Goal: Transaction & Acquisition: Purchase product/service

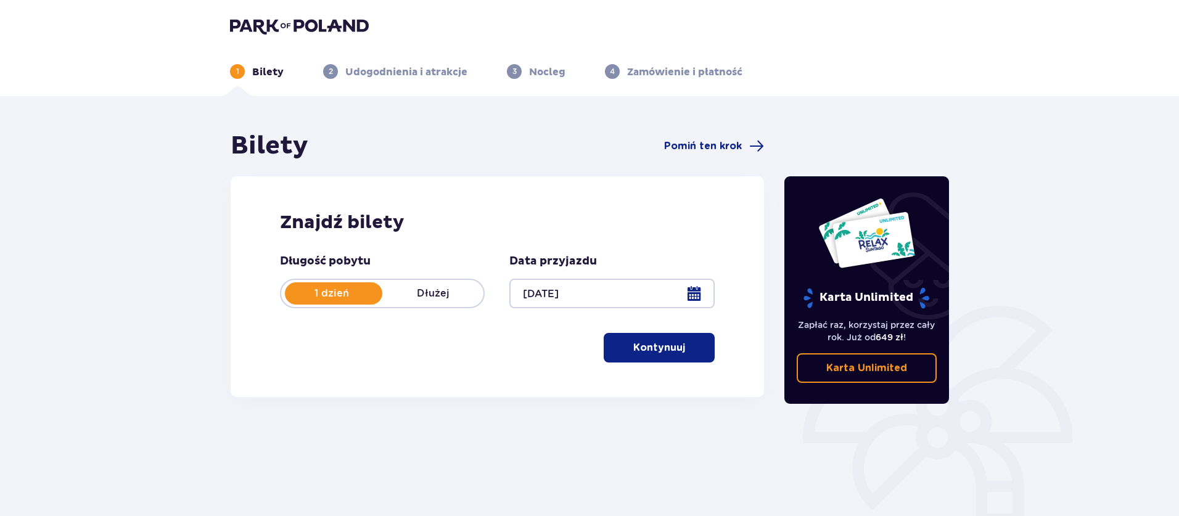
click at [633, 351] on p "Kontynuuj" at bounding box center [659, 348] width 52 height 14
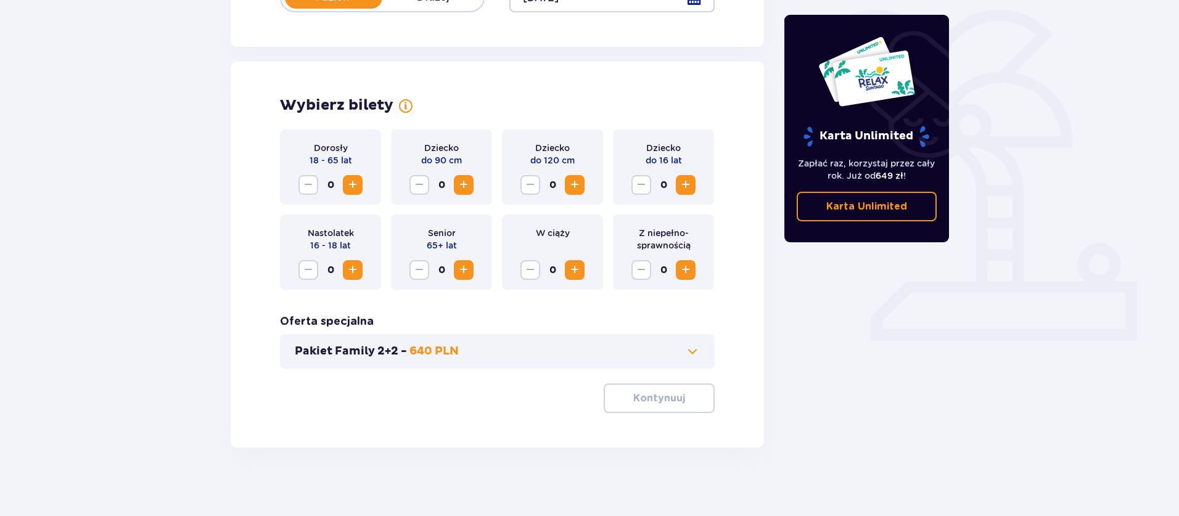
scroll to position [302, 0]
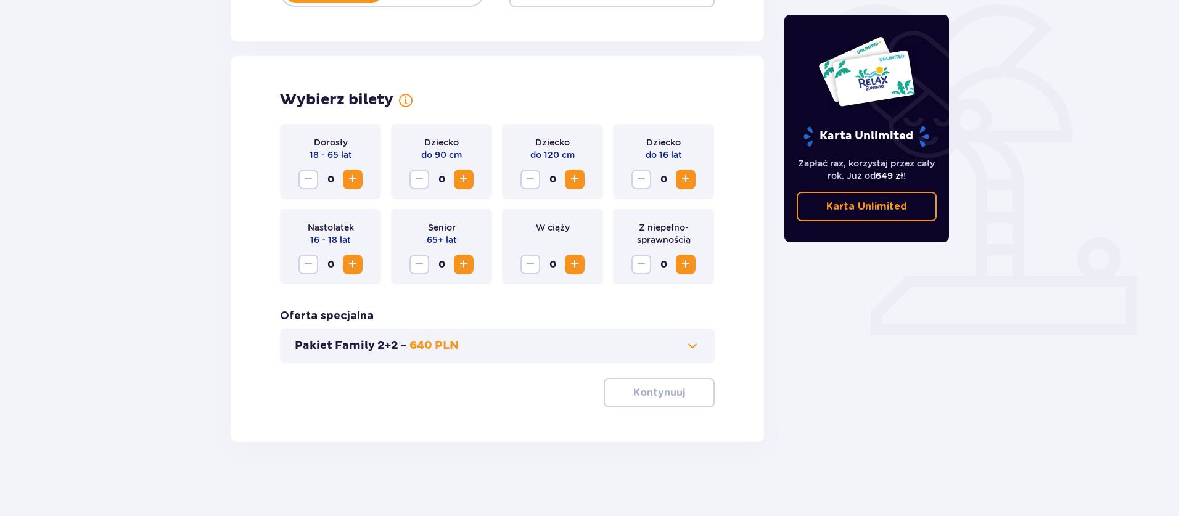
click at [354, 179] on span "Zwiększ" at bounding box center [352, 179] width 15 height 15
click at [681, 177] on span "Zwiększ" at bounding box center [685, 179] width 15 height 15
click at [694, 344] on span at bounding box center [692, 346] width 15 height 15
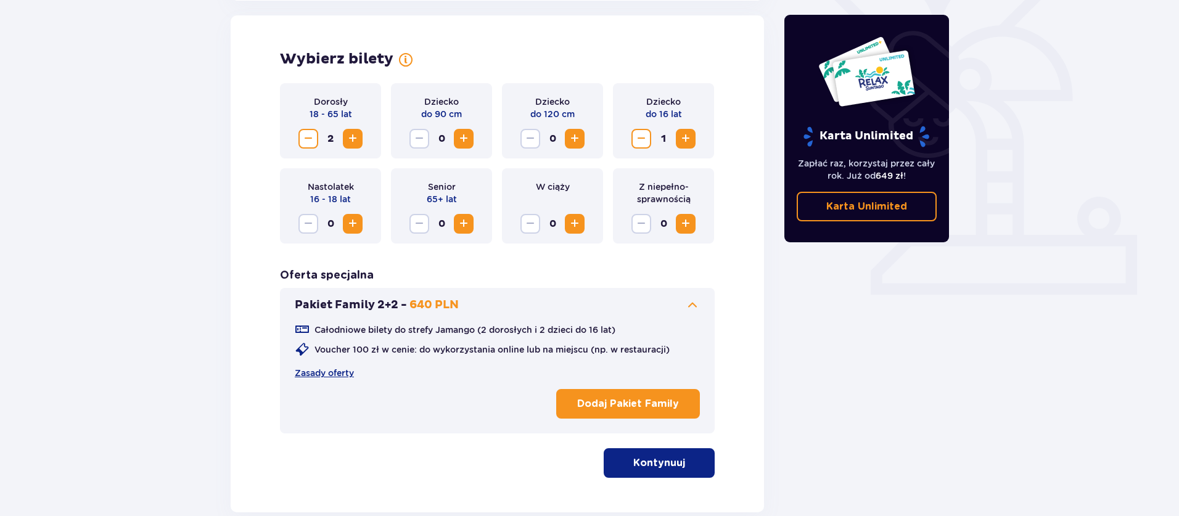
scroll to position [343, 0]
drag, startPoint x: 691, startPoint y: 307, endPoint x: 652, endPoint y: 408, distance: 108.1
click at [691, 307] on span at bounding box center [692, 304] width 15 height 15
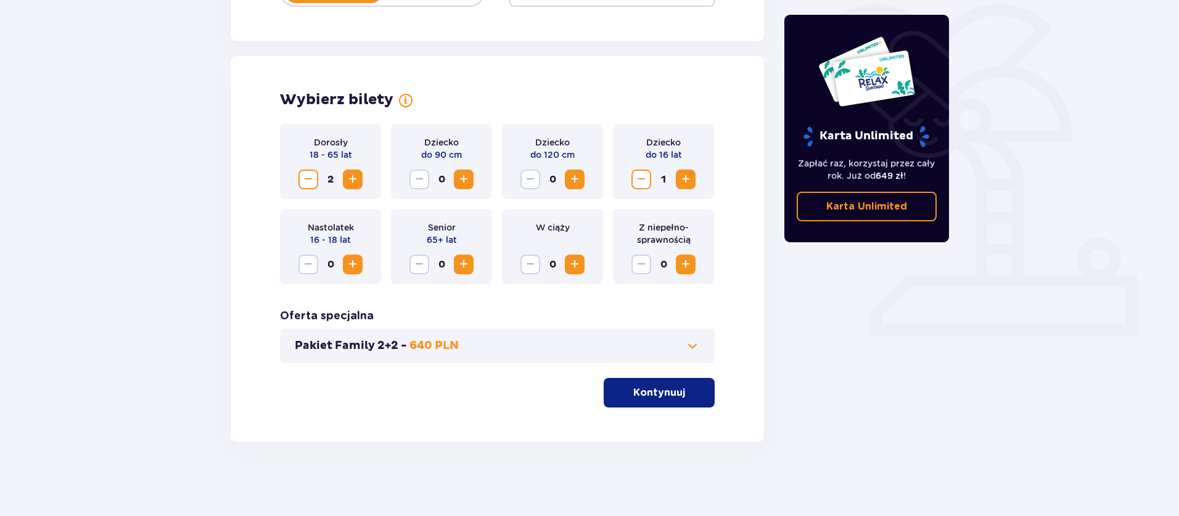
scroll to position [302, 0]
click at [658, 394] on p "Kontynuuj" at bounding box center [659, 393] width 52 height 14
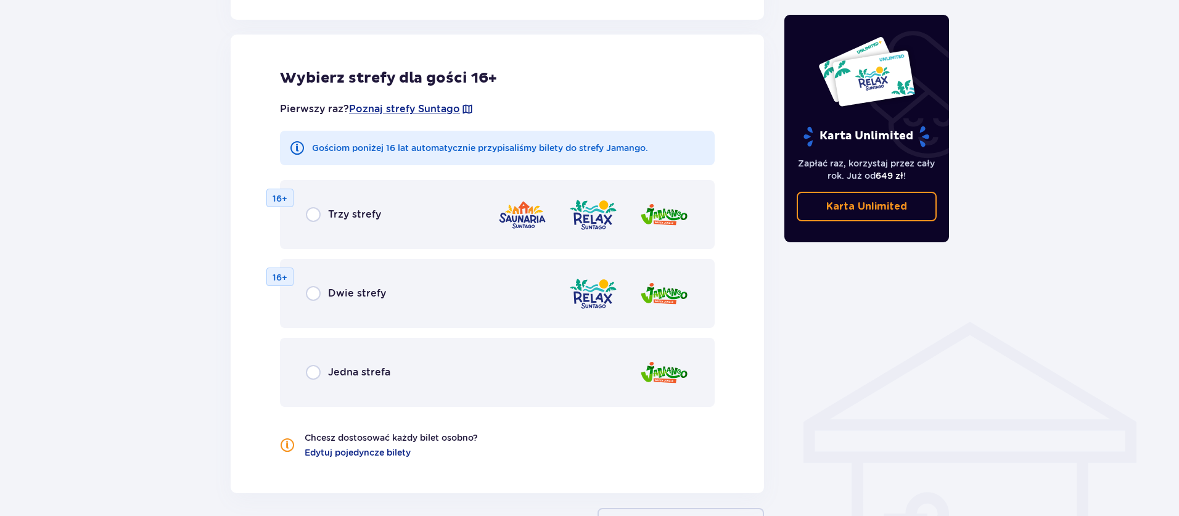
scroll to position [684, 0]
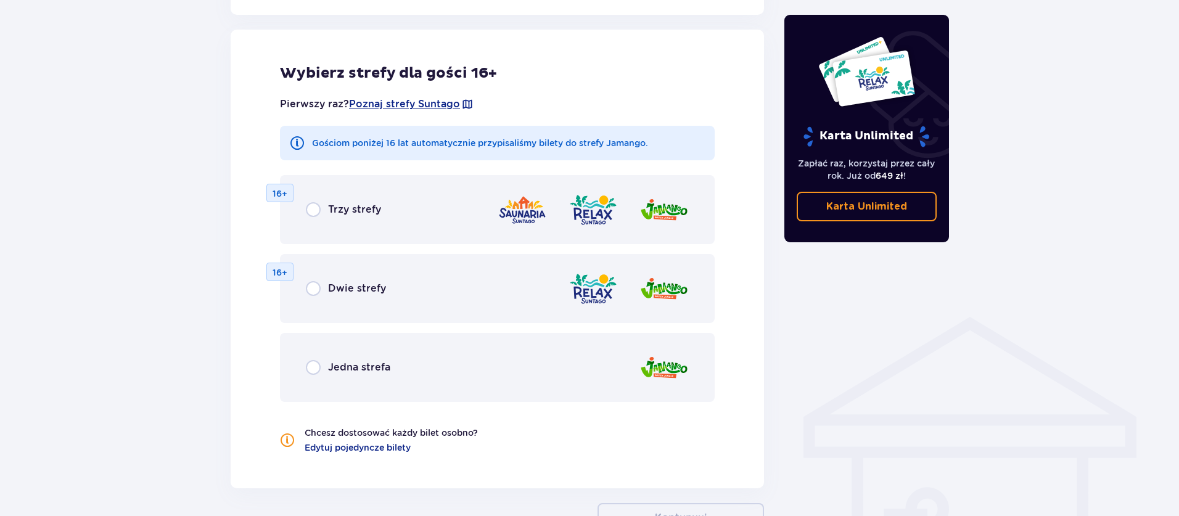
click at [313, 210] on input "radio" at bounding box center [313, 209] width 15 height 15
radio input "true"
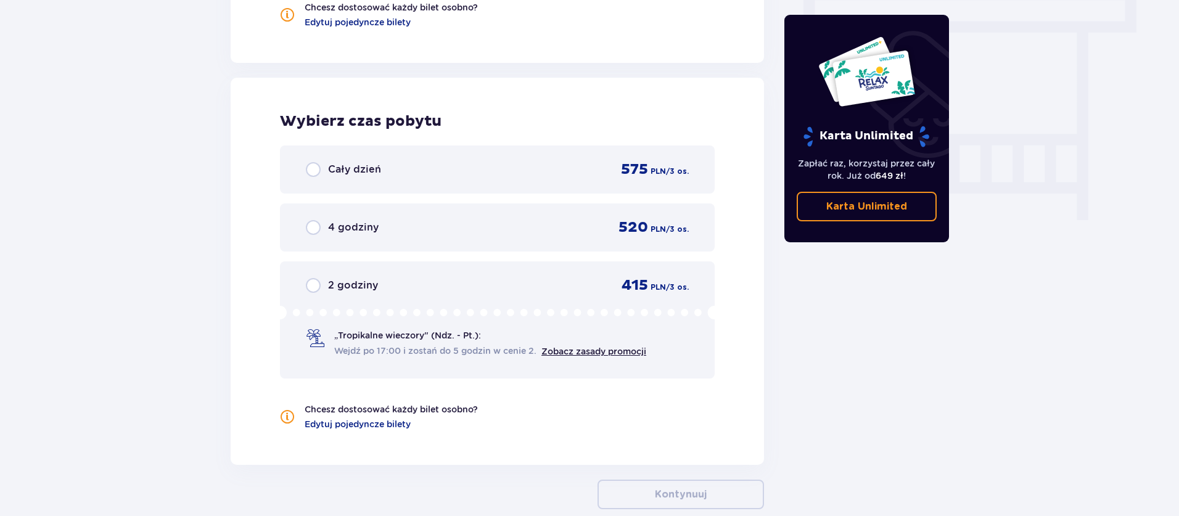
scroll to position [1158, 0]
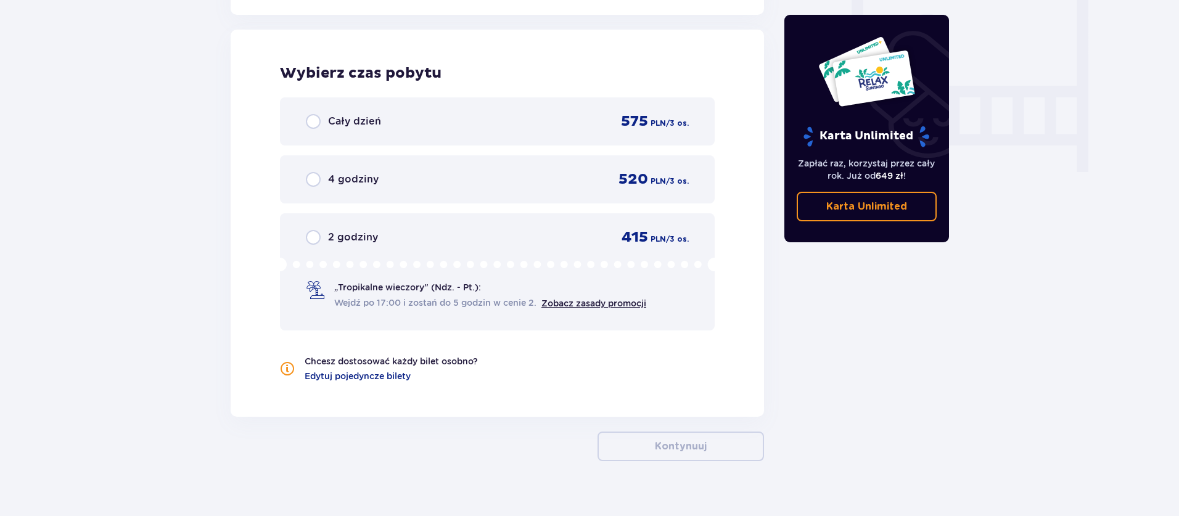
click at [313, 115] on input "radio" at bounding box center [313, 121] width 15 height 15
radio input "true"
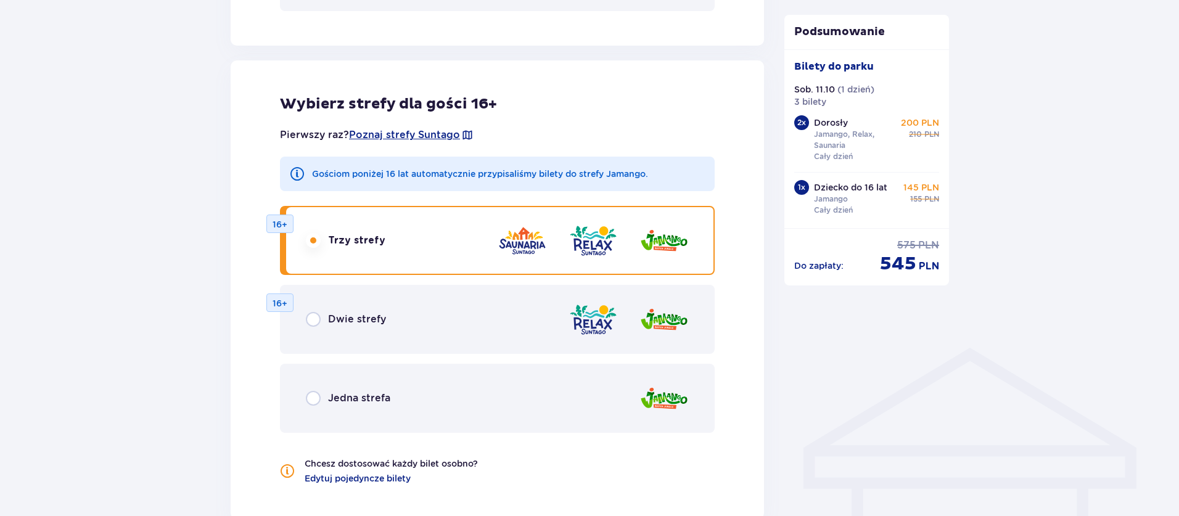
scroll to position [691, 0]
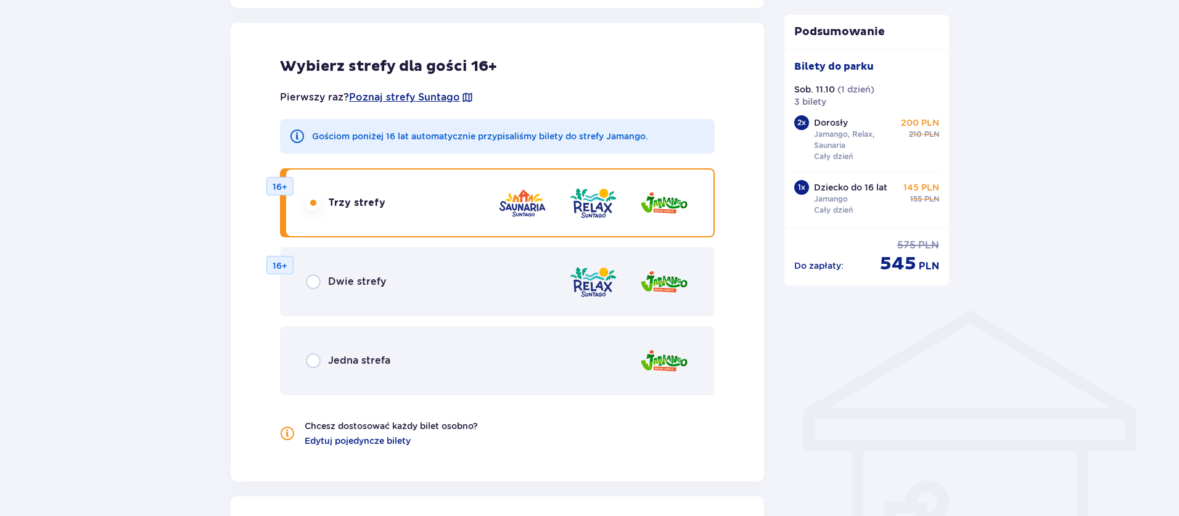
click at [314, 365] on input "radio" at bounding box center [313, 360] width 15 height 15
radio input "true"
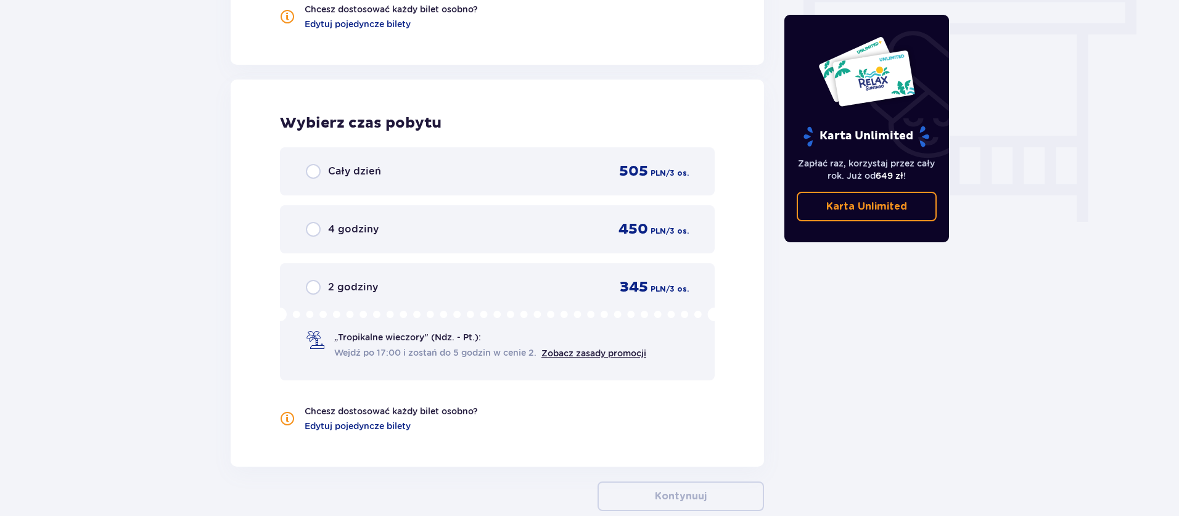
scroll to position [788, 0]
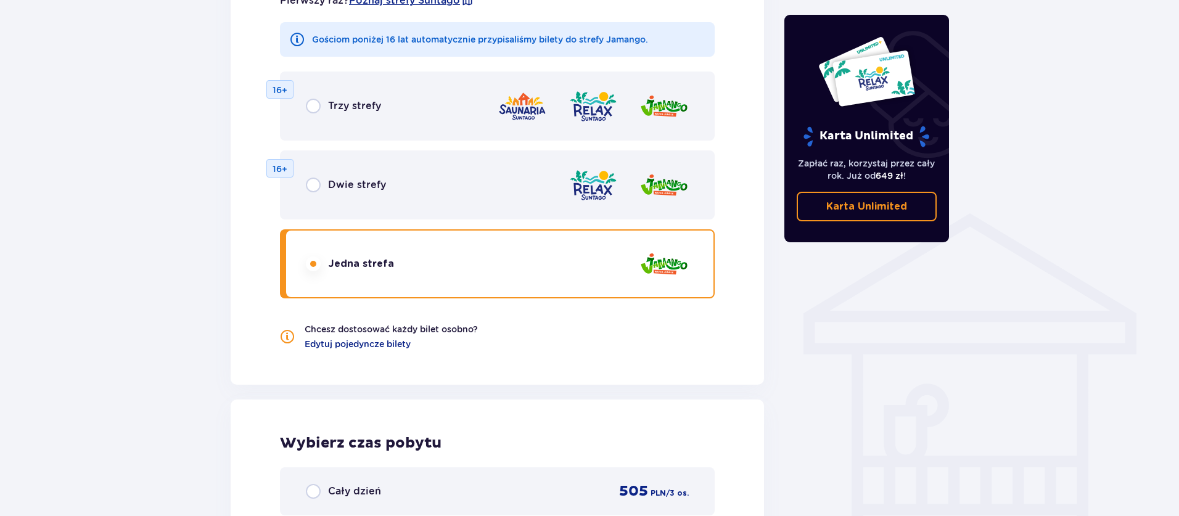
click at [311, 189] on input "radio" at bounding box center [313, 185] width 15 height 15
radio input "true"
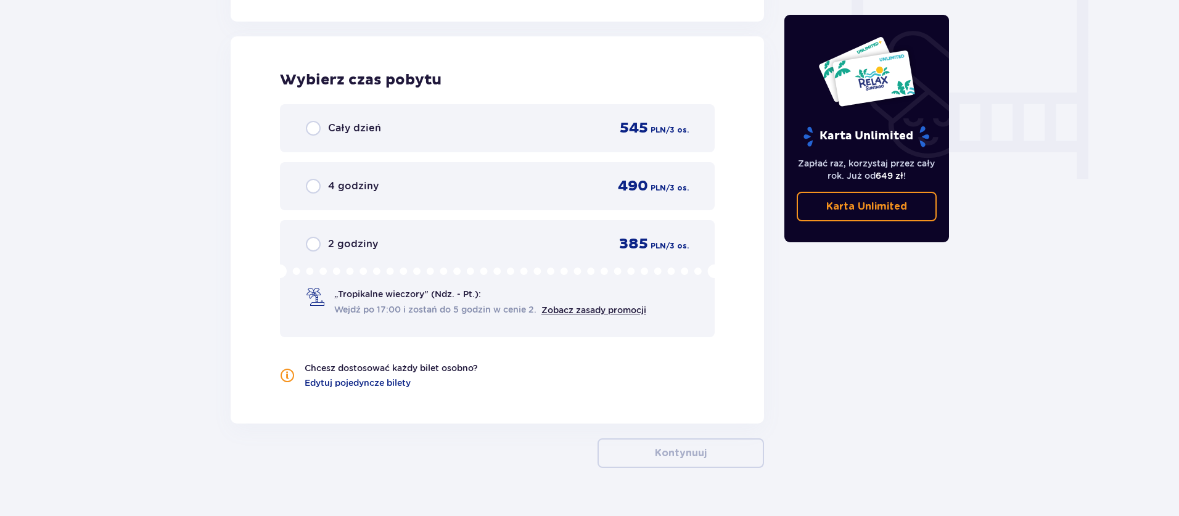
scroll to position [1158, 0]
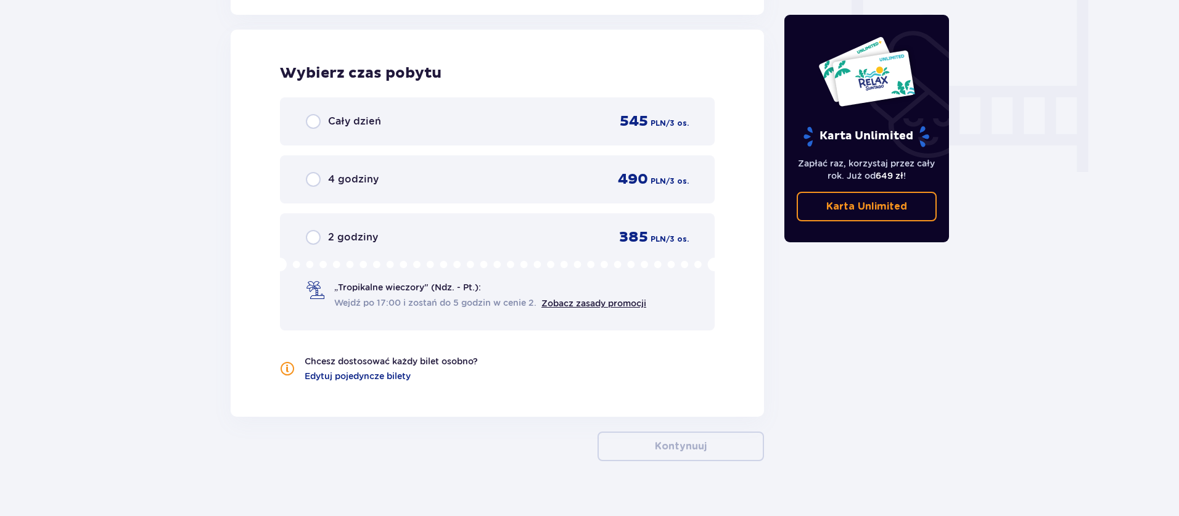
click at [311, 122] on input "radio" at bounding box center [313, 121] width 15 height 15
radio input "true"
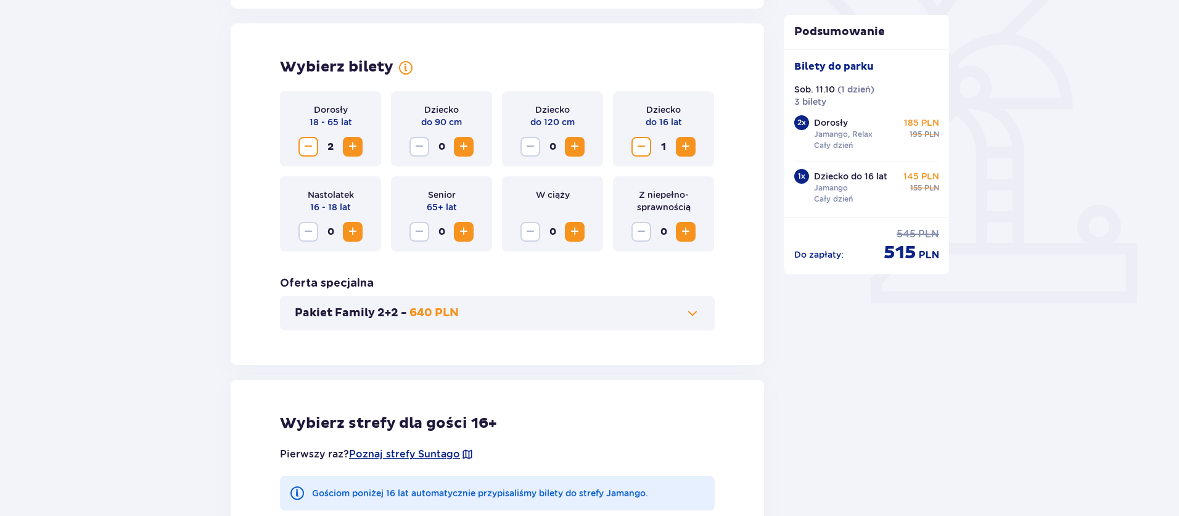
scroll to position [321, 0]
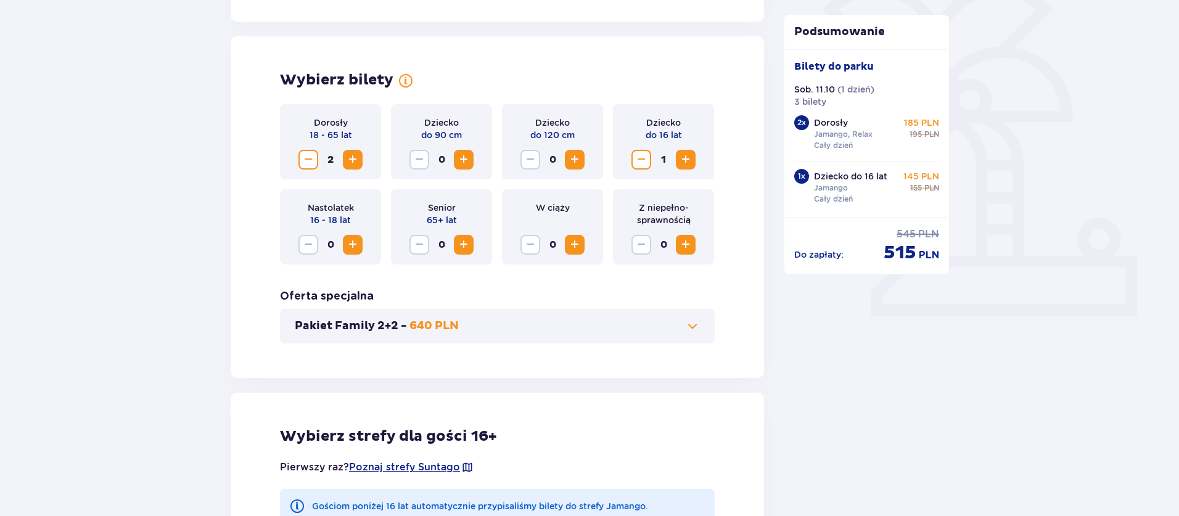
click at [572, 160] on span "Zwiększ" at bounding box center [574, 159] width 15 height 15
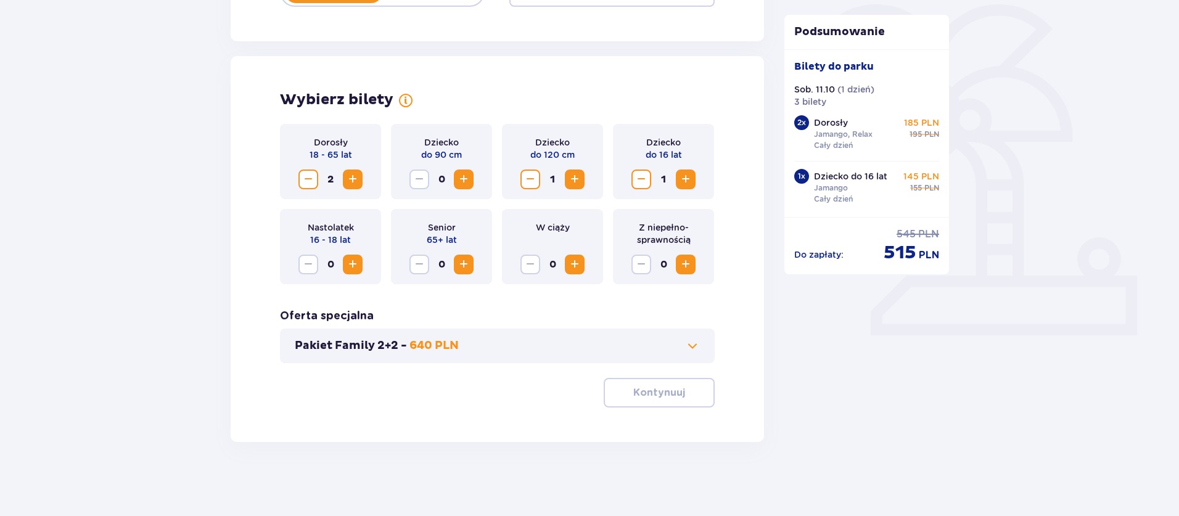
scroll to position [302, 0]
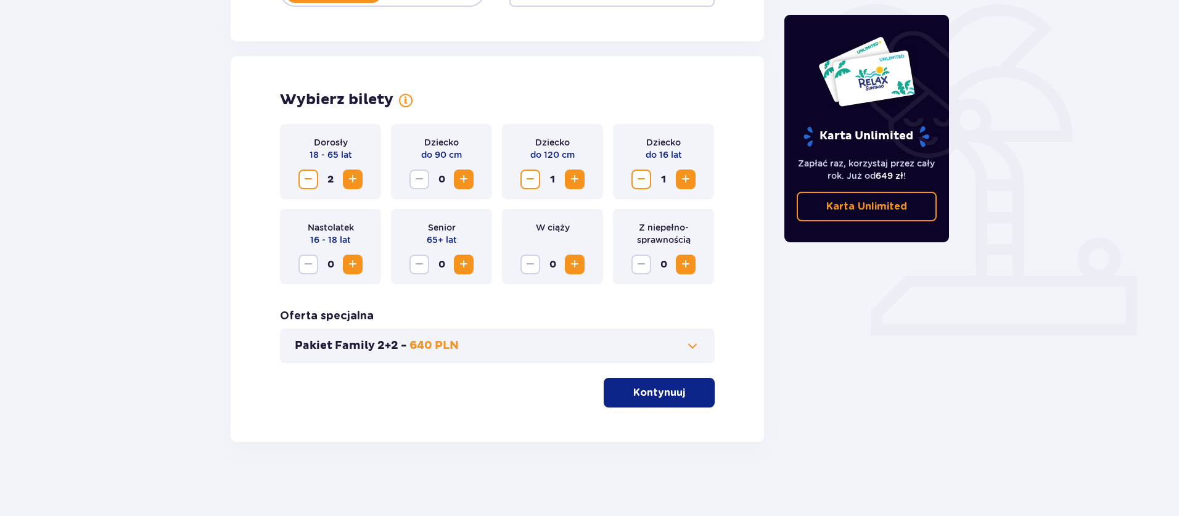
click at [643, 177] on span "Zmniejsz" at bounding box center [641, 179] width 15 height 15
click at [685, 395] on span "button" at bounding box center [687, 392] width 15 height 15
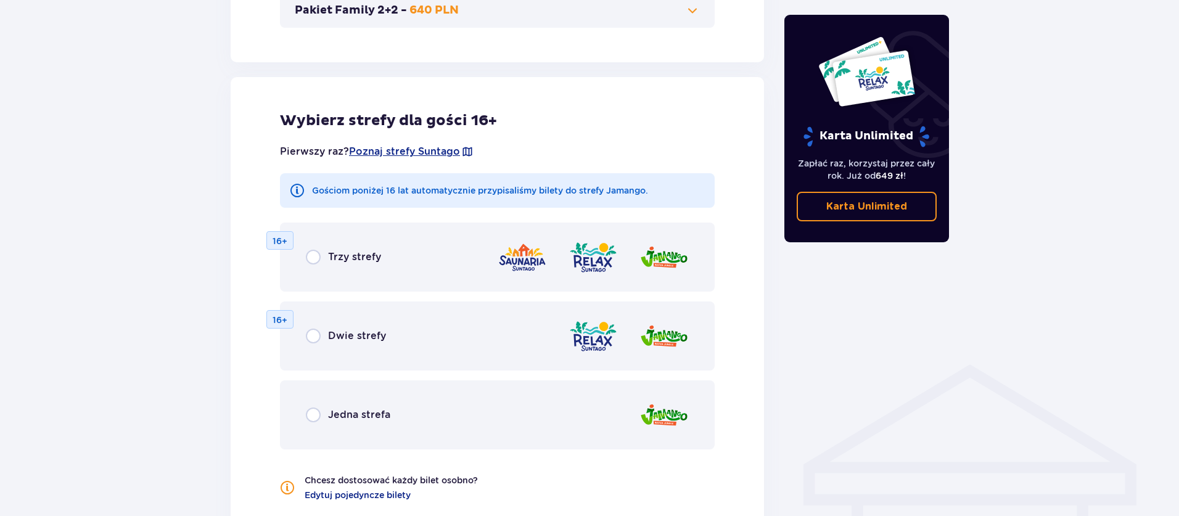
scroll to position [684, 0]
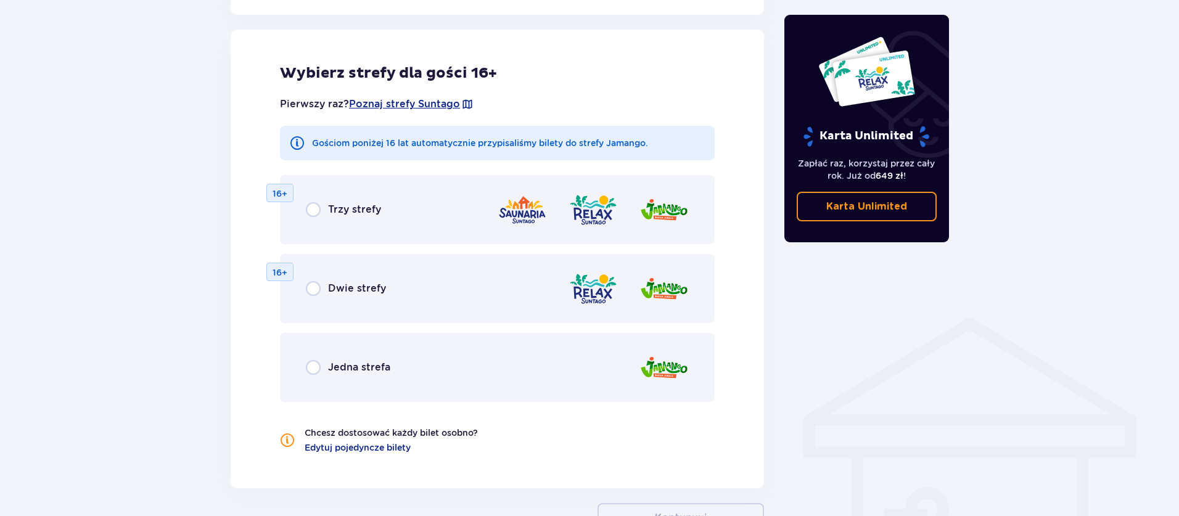
click at [314, 368] on input "radio" at bounding box center [313, 367] width 15 height 15
radio input "true"
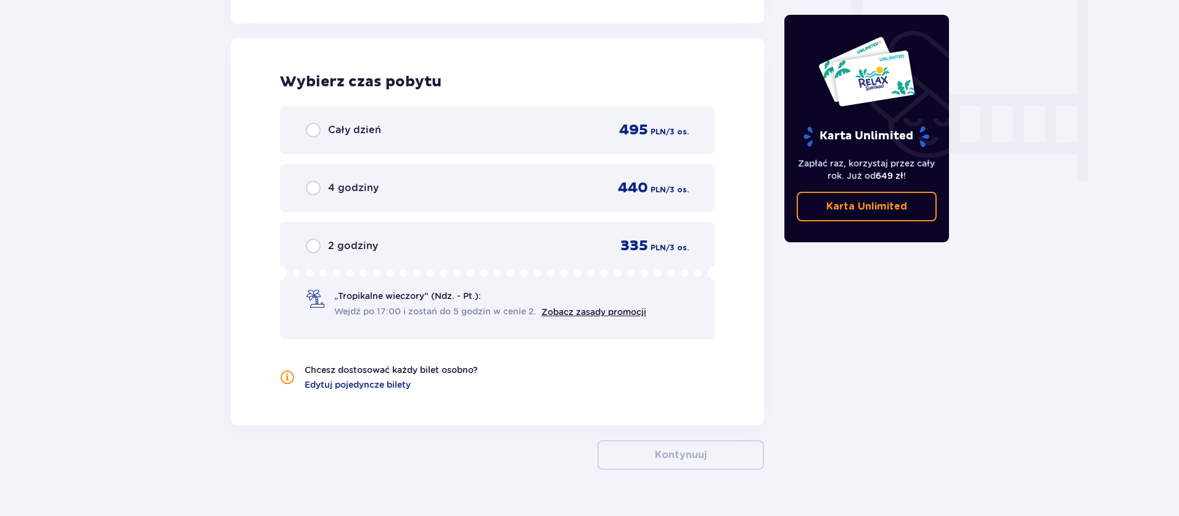
scroll to position [1158, 0]
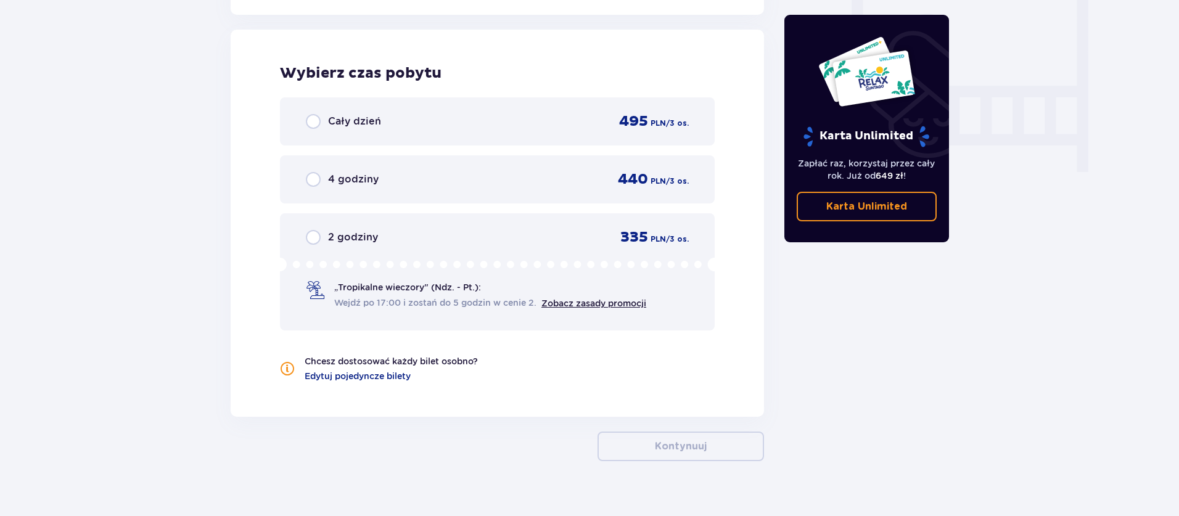
click at [314, 122] on input "radio" at bounding box center [313, 121] width 15 height 15
radio input "true"
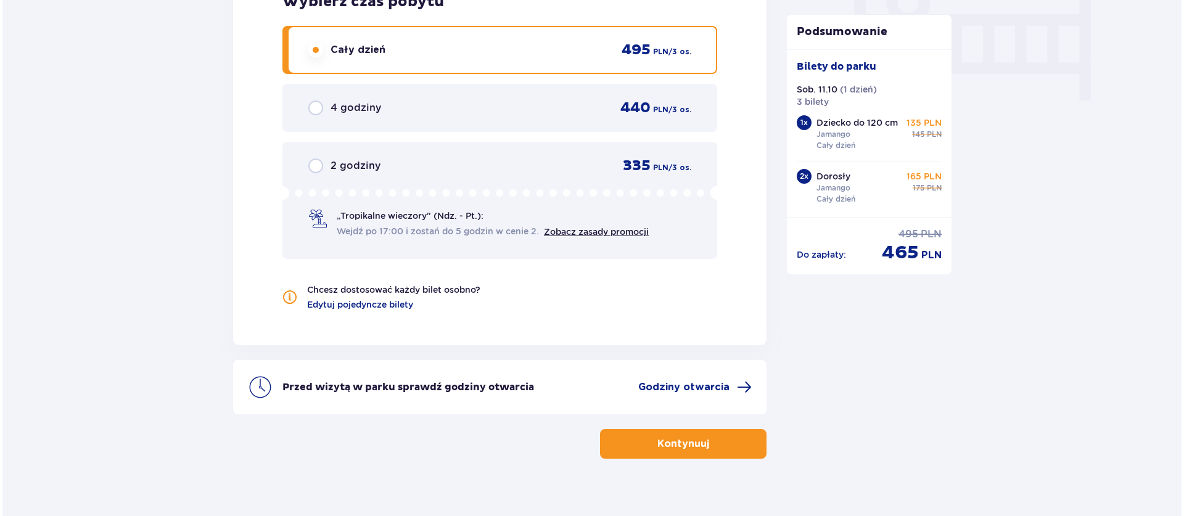
scroll to position [1246, 0]
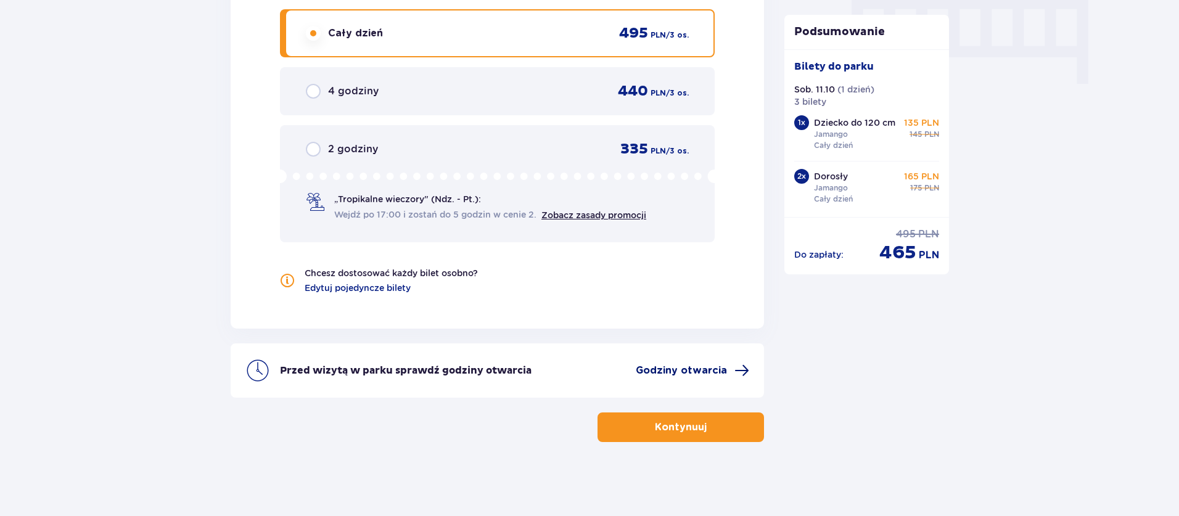
click at [696, 371] on span "Godziny otwarcia" at bounding box center [681, 371] width 91 height 14
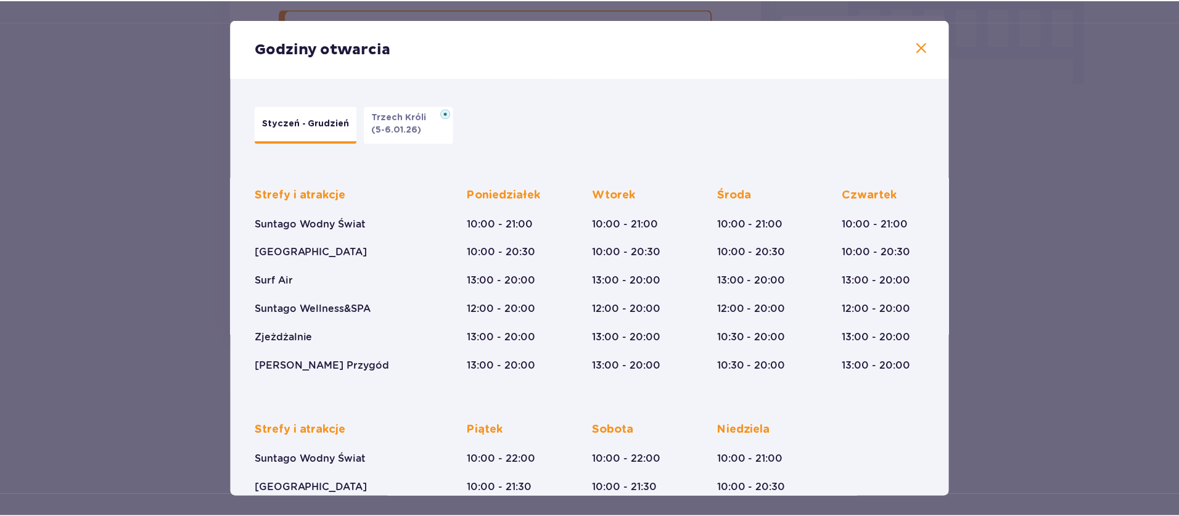
scroll to position [136, 0]
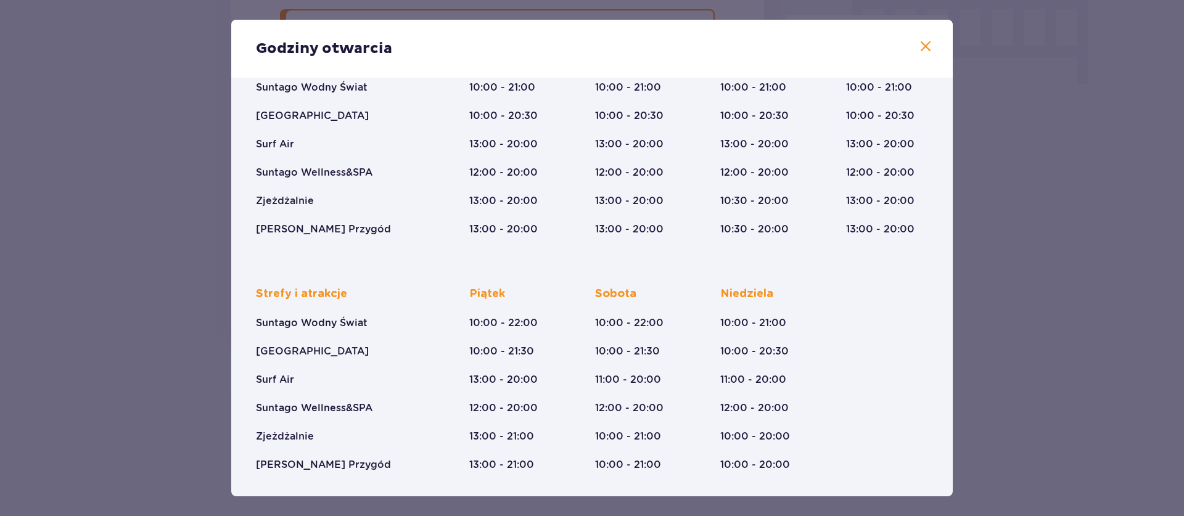
click at [919, 47] on span at bounding box center [925, 46] width 15 height 15
